Goal: Task Accomplishment & Management: Manage account settings

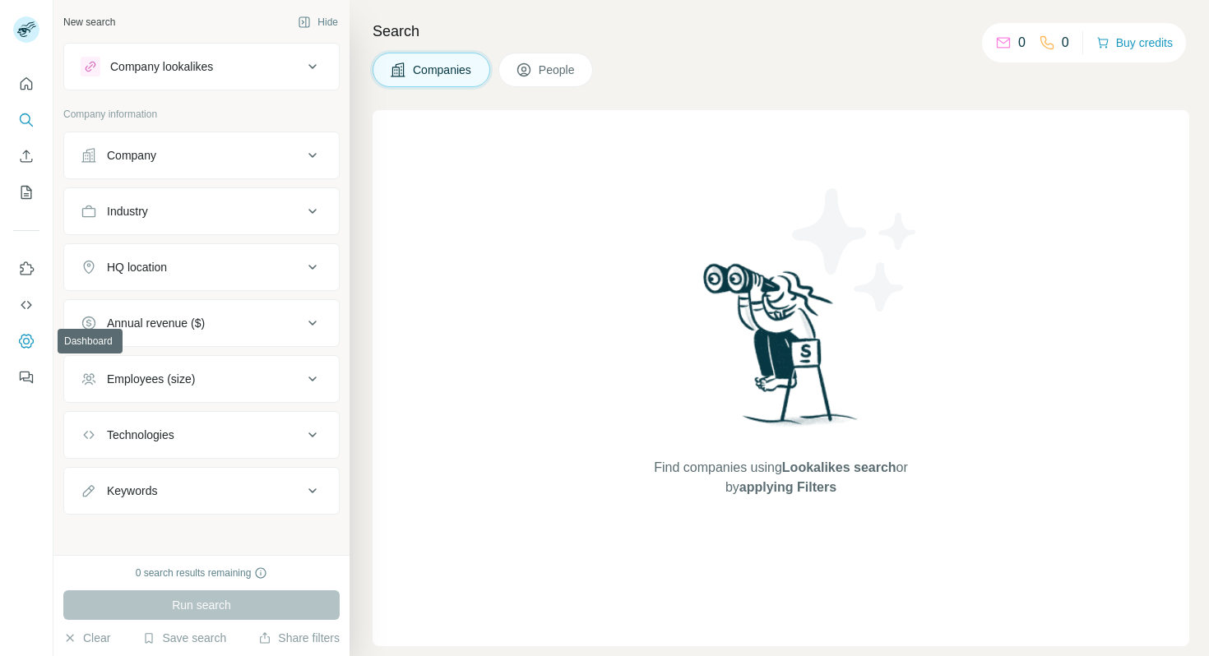
click at [27, 347] on icon "Dashboard" at bounding box center [26, 341] width 15 height 14
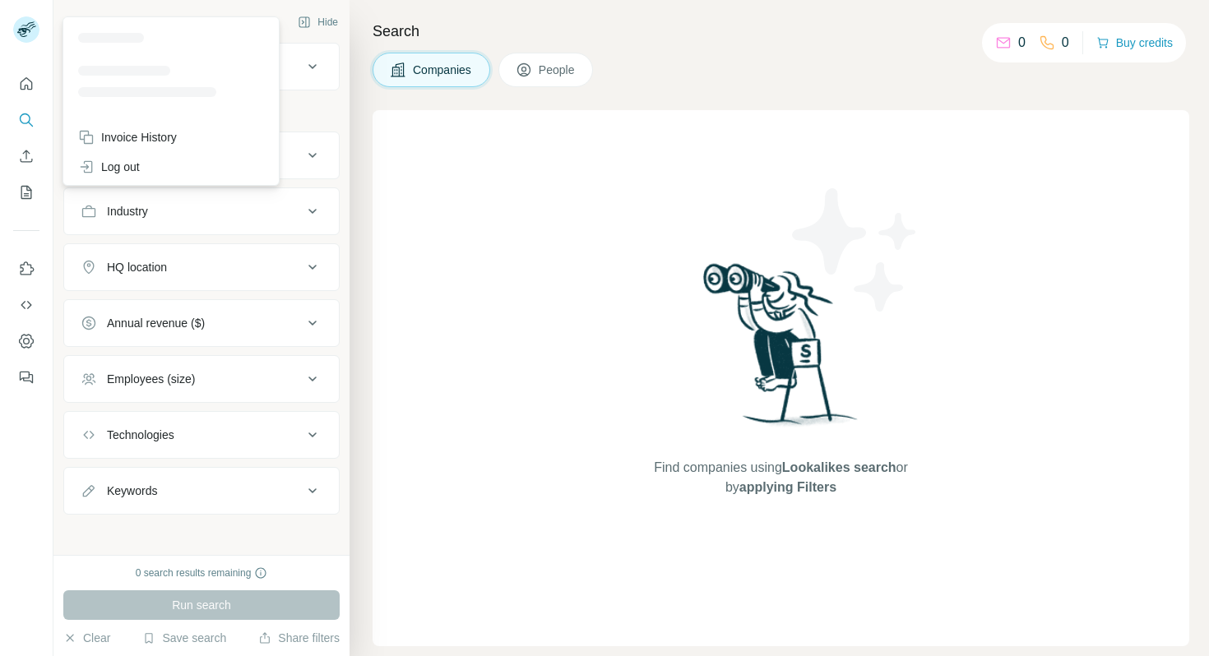
click at [14, 27] on rect at bounding box center [26, 29] width 26 height 26
click at [25, 78] on icon "Quick start" at bounding box center [27, 83] width 12 height 12
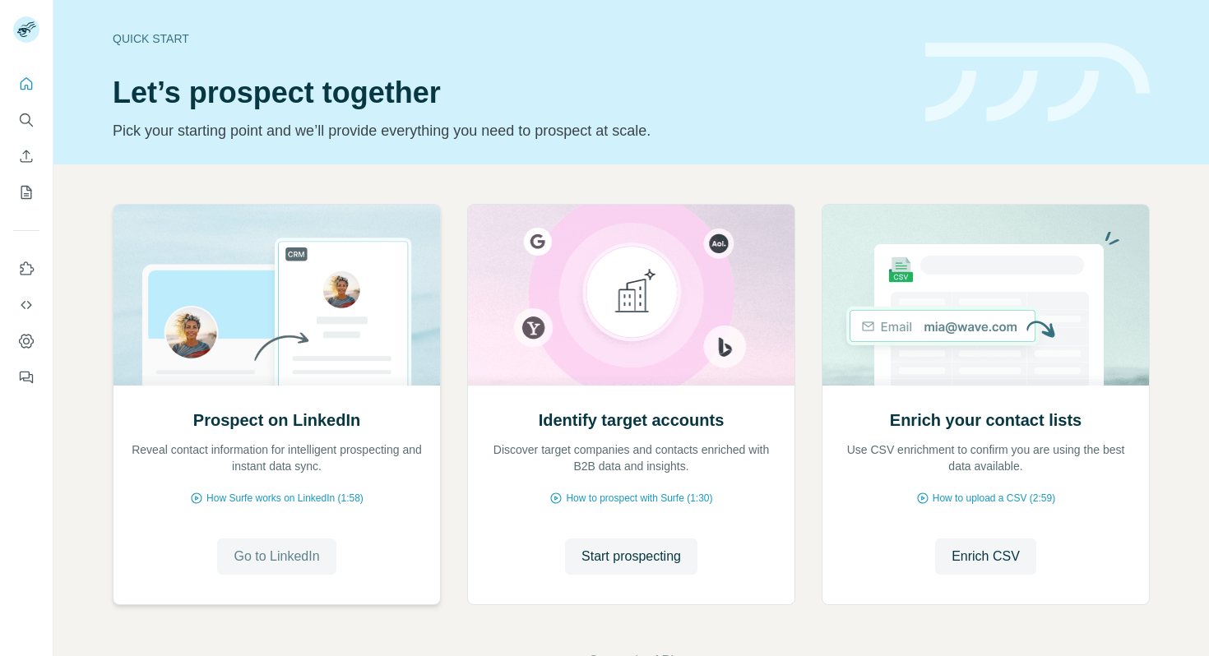
click at [270, 544] on button "Go to LinkedIn" at bounding box center [276, 557] width 118 height 36
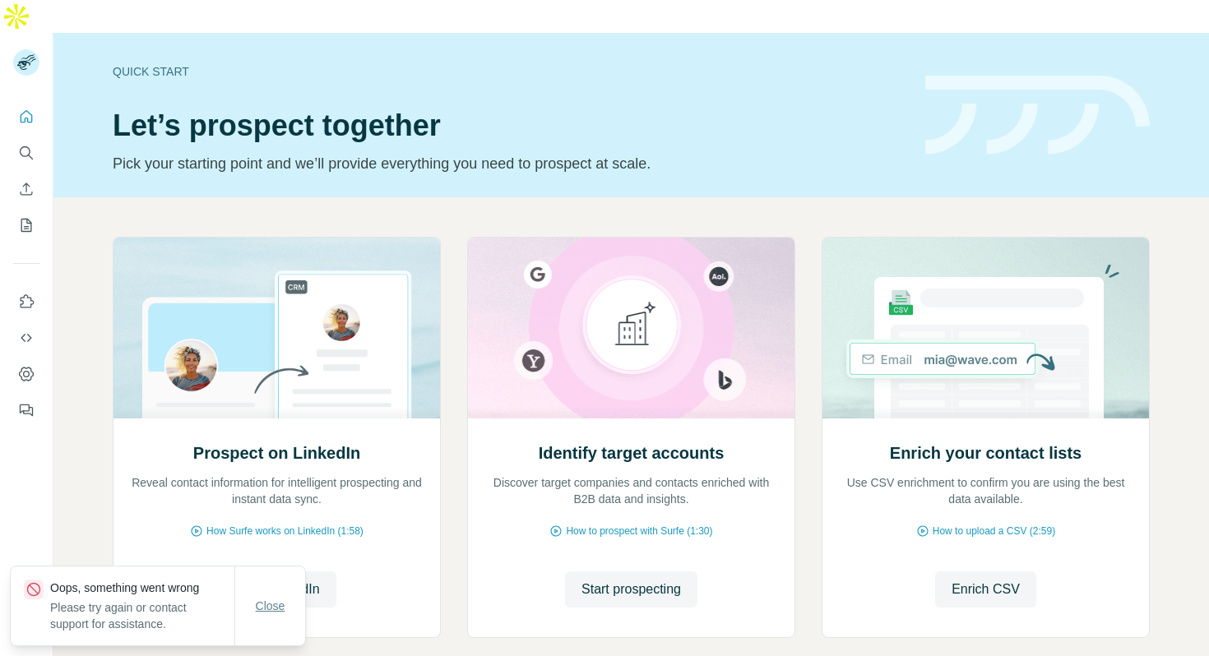
click at [265, 608] on span "Close" at bounding box center [271, 606] width 30 height 16
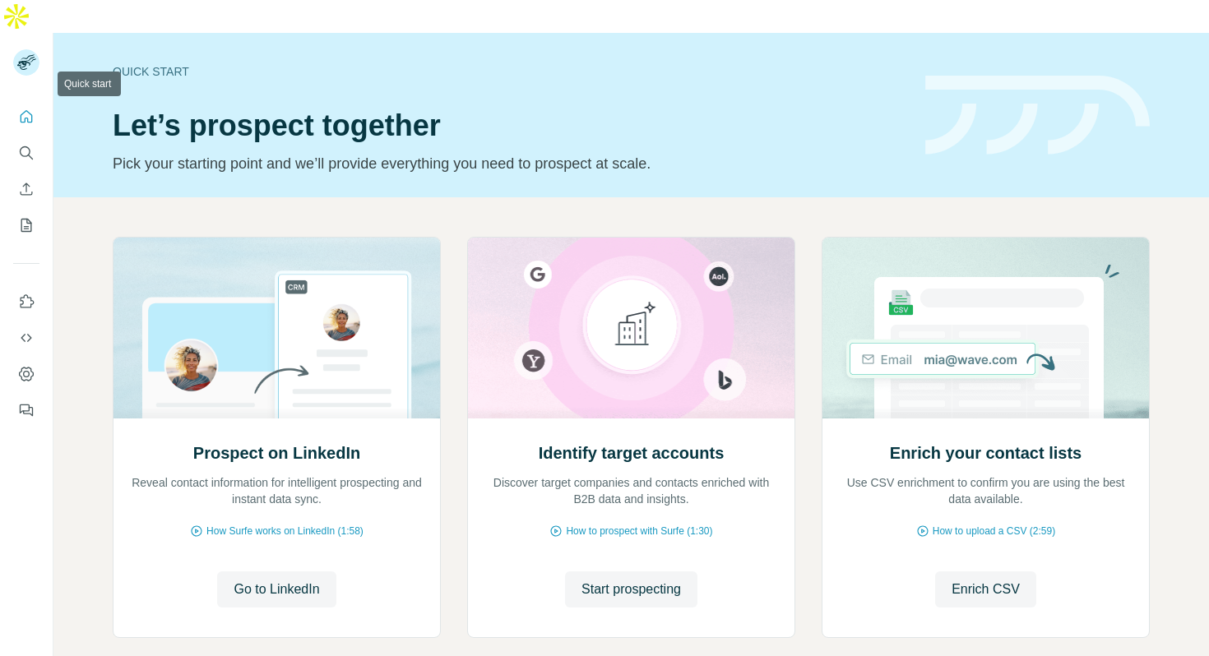
click at [25, 109] on icon "Quick start" at bounding box center [26, 117] width 16 height 16
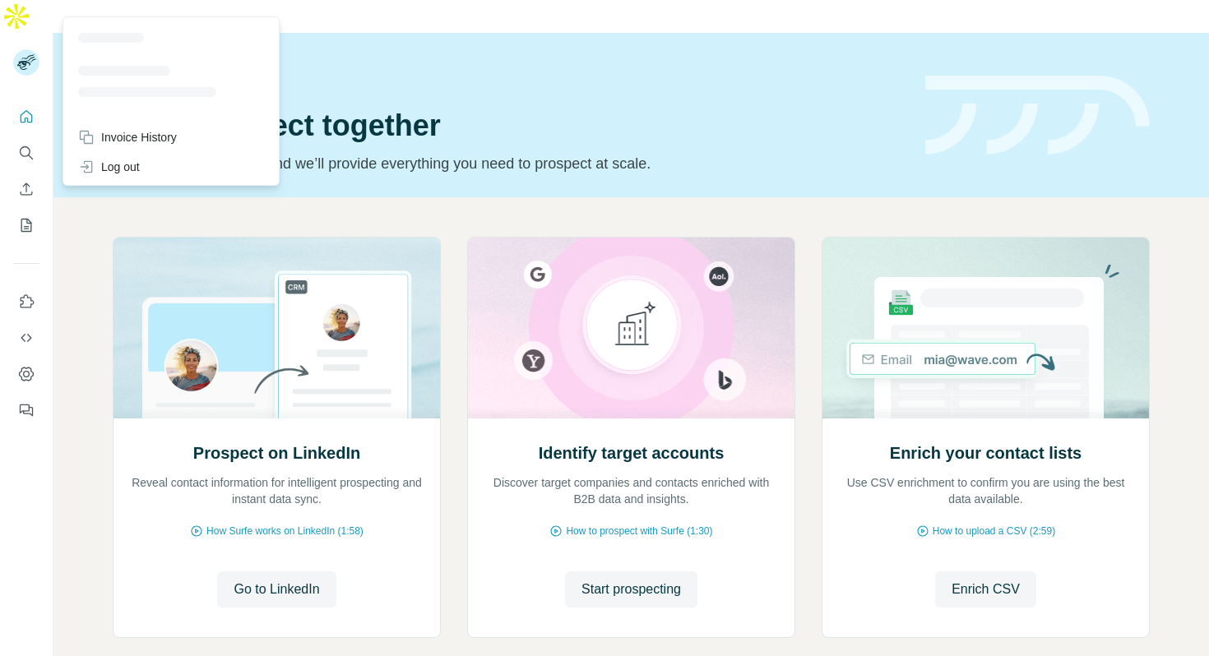
click at [24, 61] on icon at bounding box center [23, 65] width 13 height 9
click at [117, 170] on div "Log out" at bounding box center [109, 167] width 62 height 16
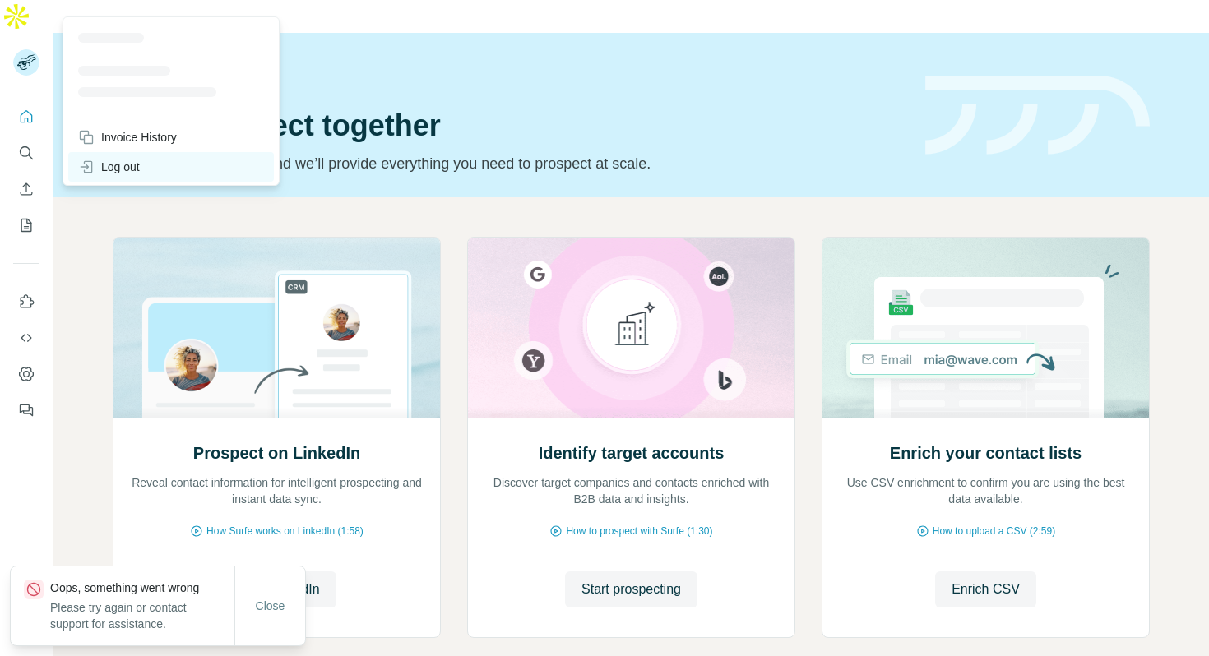
click at [140, 162] on div "Log out" at bounding box center [109, 167] width 62 height 16
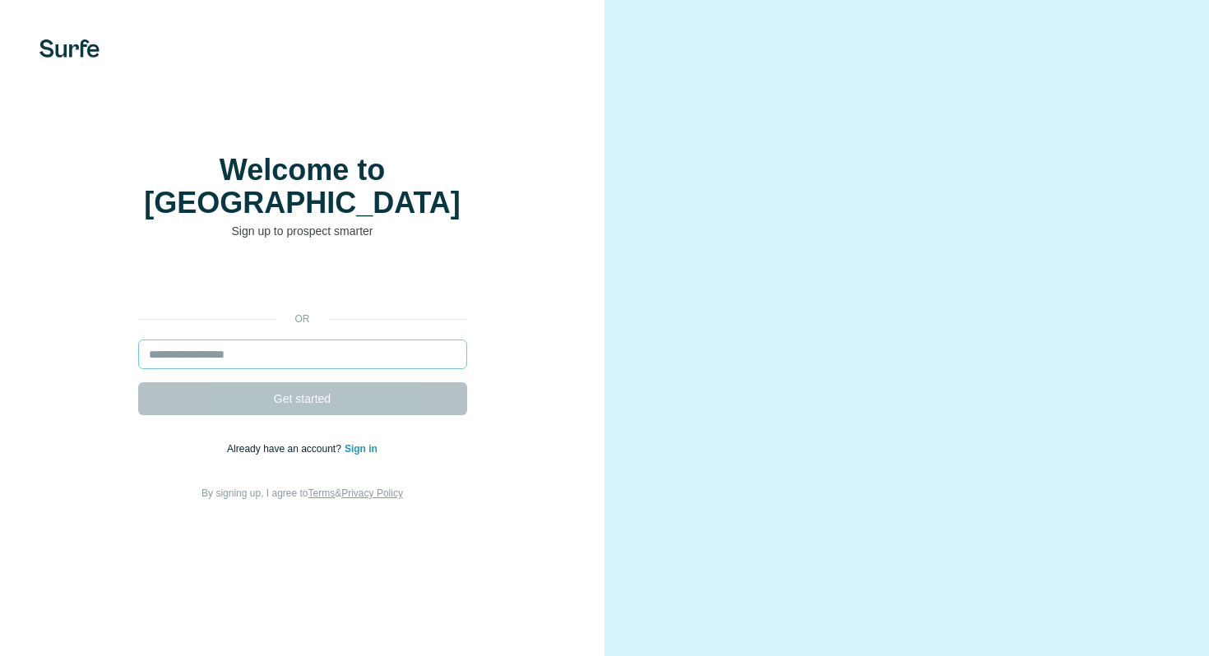
click at [258, 350] on input "email" at bounding box center [302, 355] width 329 height 30
click at [243, 342] on input "email" at bounding box center [302, 355] width 329 height 30
click at [193, 340] on input "email" at bounding box center [302, 355] width 329 height 30
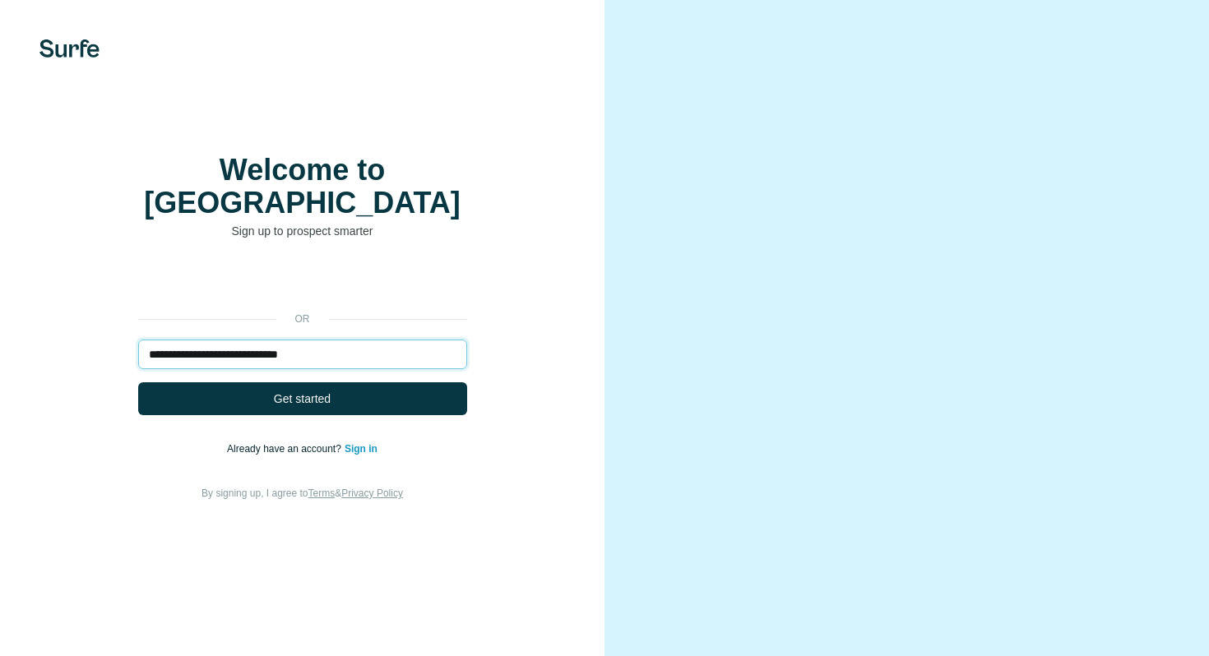
type input "**********"
click at [365, 442] on p "Already have an account? Sign in" at bounding box center [302, 449] width 151 height 15
click at [367, 443] on link "Sign in" at bounding box center [361, 449] width 33 height 12
